Goal: Check status

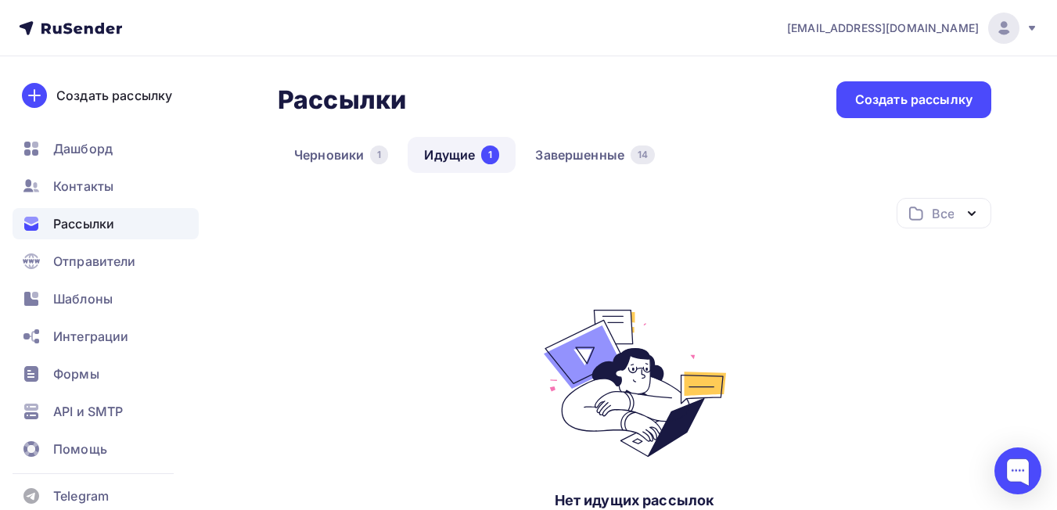
drag, startPoint x: 597, startPoint y: 14, endPoint x: 585, endPoint y: 14, distance: 12.5
click at [597, 14] on nav "k.zverev@pro-transformator.ru Аккаунт Тарифы Выйти Создать рассылку Дашборд Кон…" at bounding box center [528, 28] width 1057 height 56
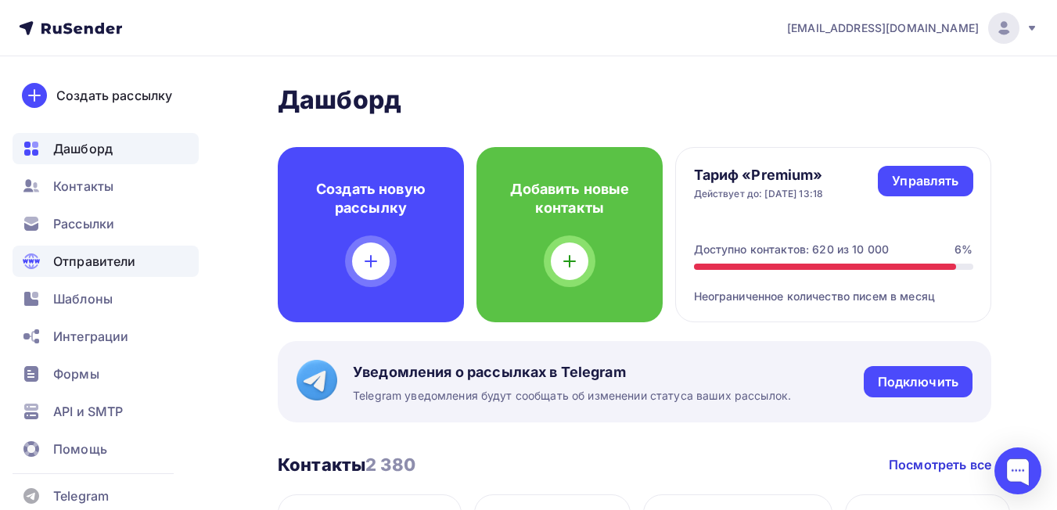
click at [128, 269] on span "Отправители" at bounding box center [94, 261] width 83 height 19
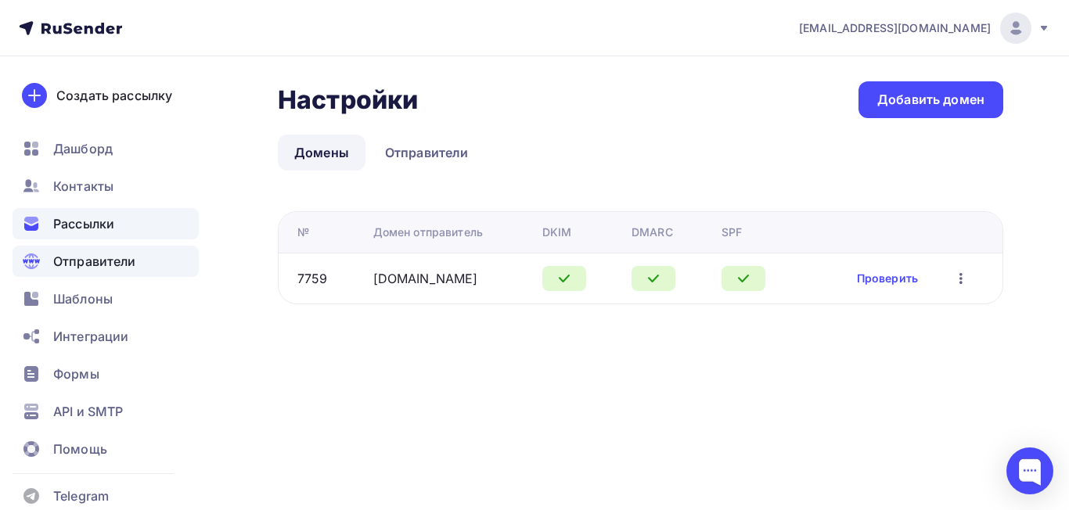
click at [97, 228] on span "Рассылки" at bounding box center [83, 223] width 61 height 19
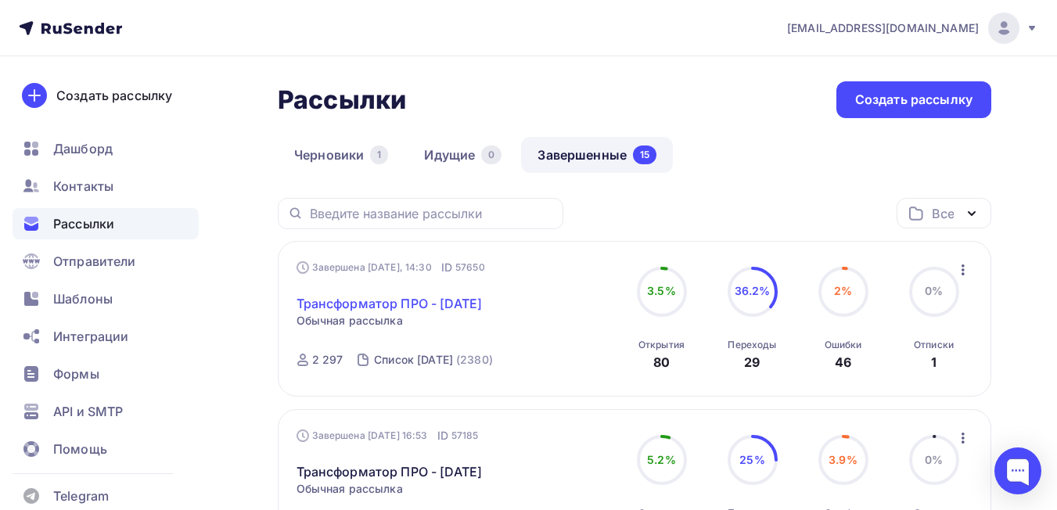
click at [367, 310] on link "Трансформатор ПРО - [DATE]" at bounding box center [390, 303] width 186 height 19
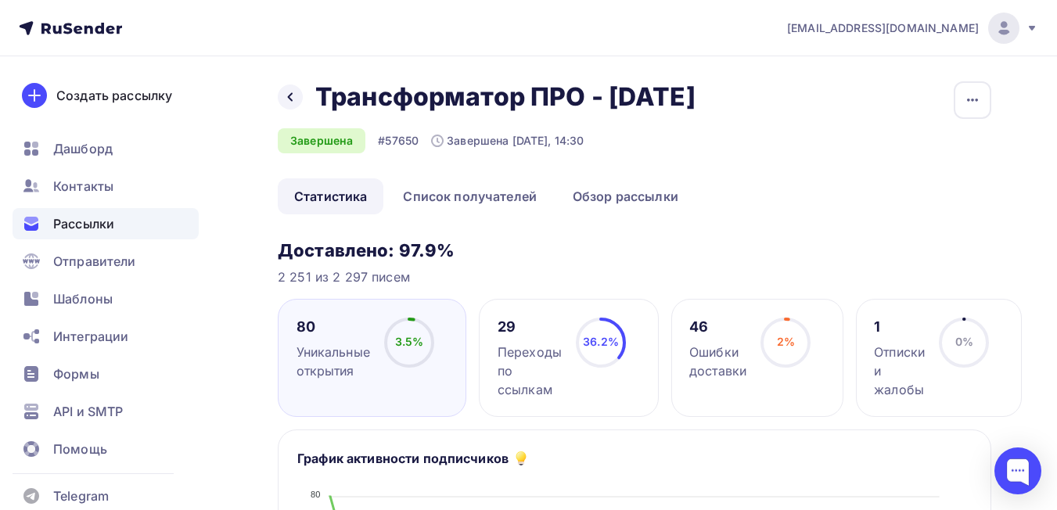
click at [534, 354] on div "Переходы по ссылкам" at bounding box center [530, 371] width 64 height 56
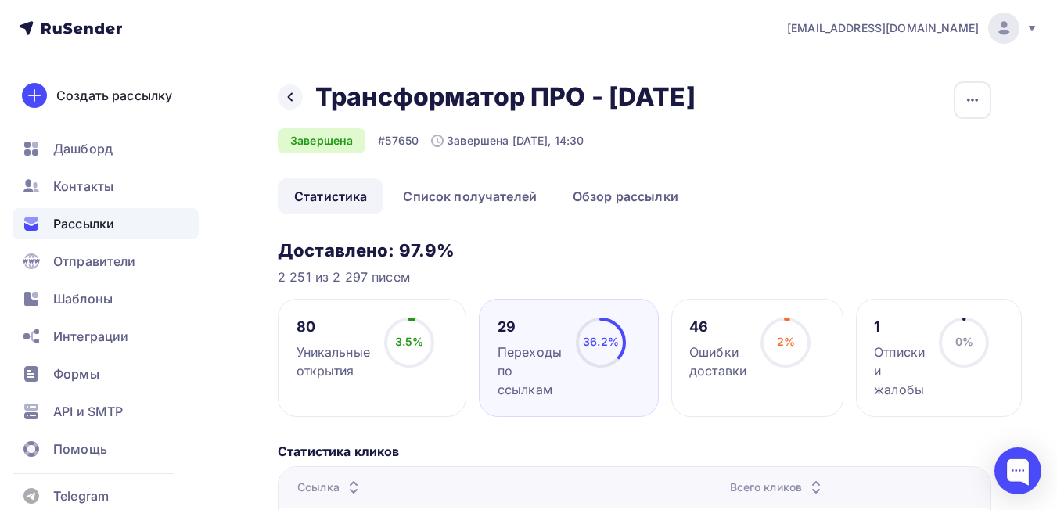
click at [538, 353] on div "Переходы по ссылкам" at bounding box center [530, 371] width 64 height 56
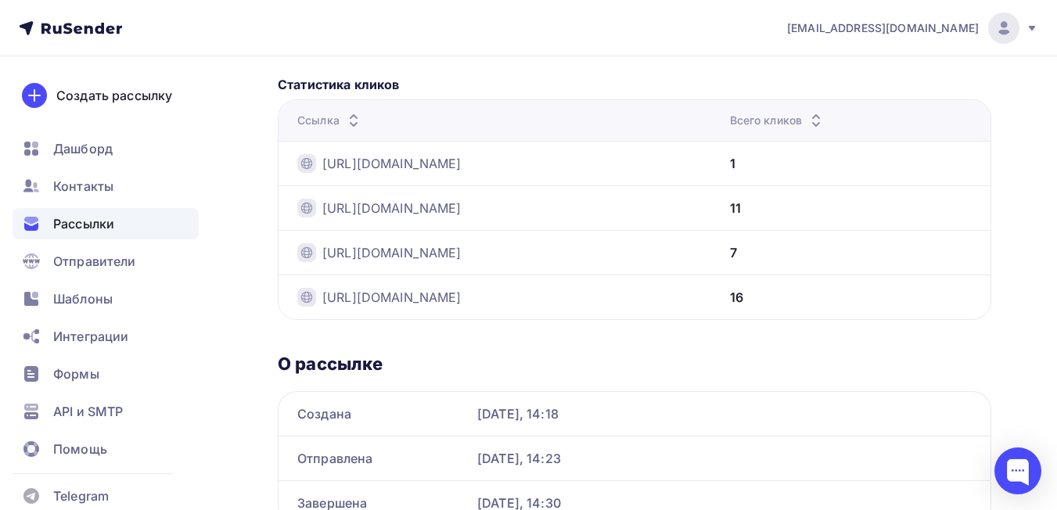
scroll to position [210, 0]
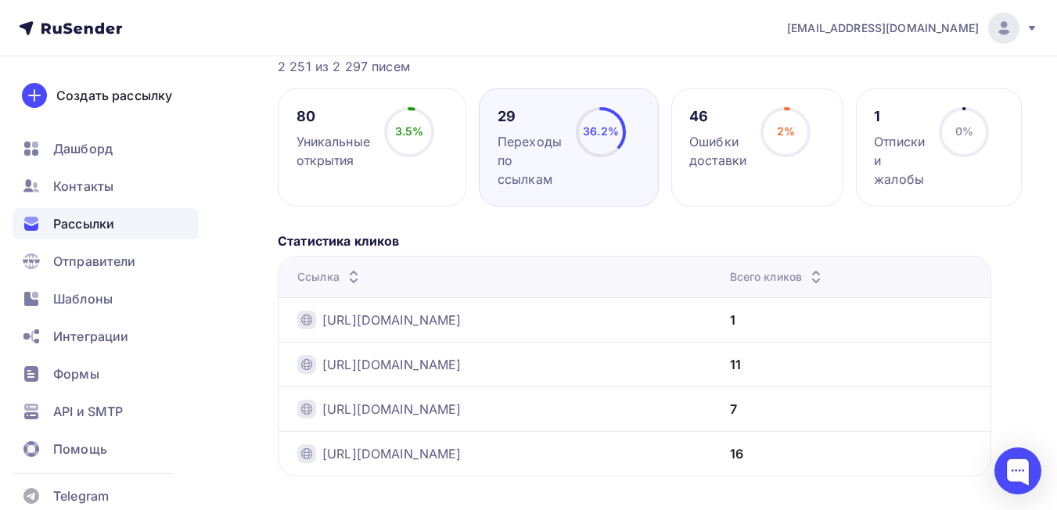
click at [323, 142] on div "Уникальные открытия" at bounding box center [334, 151] width 74 height 38
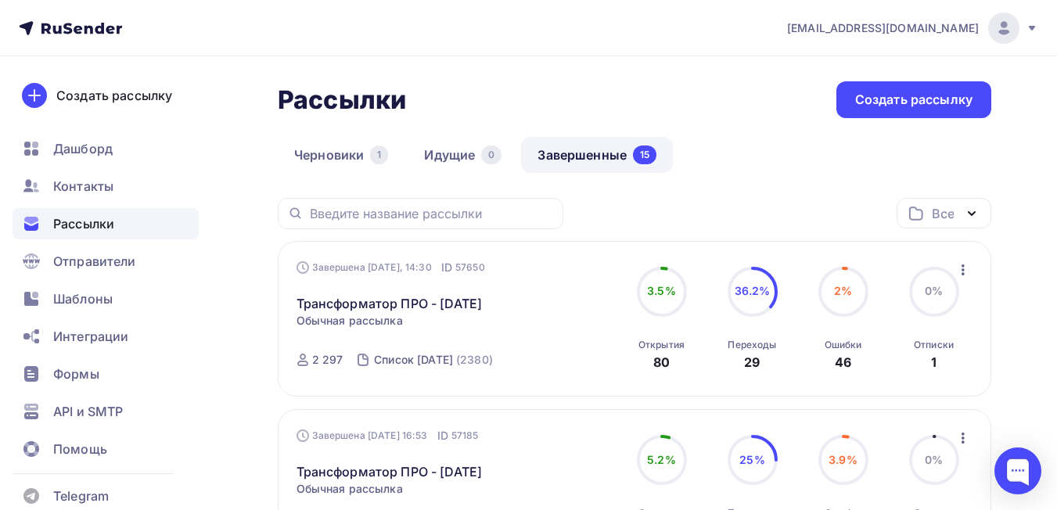
scroll to position [78, 0]
